Goal: Check status

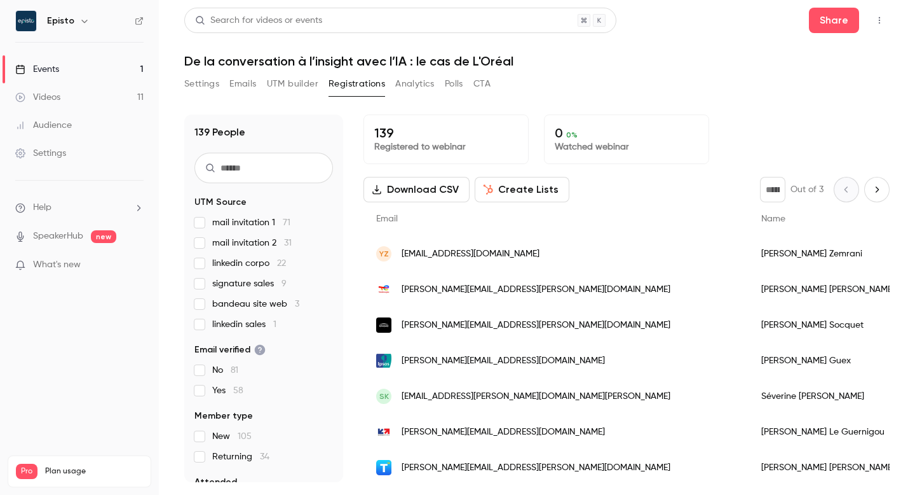
click at [714, 153] on div "139 Registered to webinar 0 0 % Watched webinar" at bounding box center [627, 139] width 526 height 50
